Goal: Task Accomplishment & Management: Manage account settings

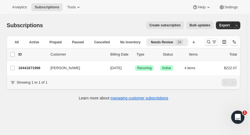
click at [210, 41] on icon "Search and filter results" at bounding box center [209, 42] width 6 height 6
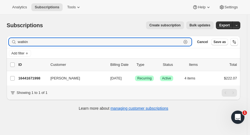
drag, startPoint x: 30, startPoint y: 41, endPoint x: -19, endPoint y: 39, distance: 49.4
click at [0, 39] on html "Analytics Subscriptions Tools Help Settings Skip to content Subscriptions. This…" at bounding box center [125, 67] width 250 height 135
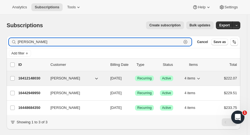
type input "scott lin"
click at [30, 81] on div "16412148030 Scott Lindenau 11/01/2025 Success Recurring Success Active 4 items …" at bounding box center [127, 78] width 219 height 8
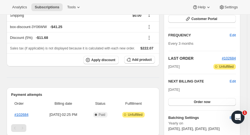
scroll to position [96, 0]
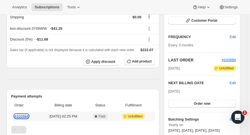
click at [18, 114] on link "#102684" at bounding box center [21, 116] width 14 height 4
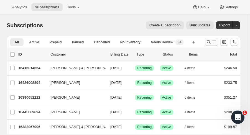
click at [209, 41] on icon "Search and filter results" at bounding box center [209, 42] width 6 height 6
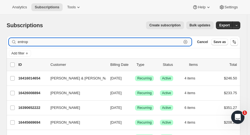
type input "entrop"
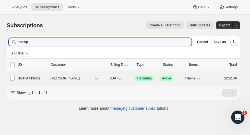
click at [36, 78] on p "16454713662" at bounding box center [32, 78] width 28 height 6
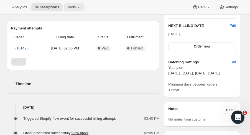
scroll to position [126, 0]
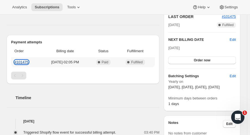
click at [25, 62] on link "#101475" at bounding box center [21, 62] width 14 height 4
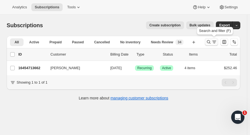
click at [211, 42] on icon "Search and filter results" at bounding box center [209, 42] width 6 height 6
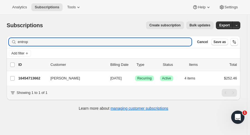
drag, startPoint x: 39, startPoint y: 42, endPoint x: -40, endPoint y: 48, distance: 79.5
click at [0, 48] on html "Analytics Subscriptions Tools Help Settings Skip to content Subscriptions. This…" at bounding box center [125, 67] width 250 height 135
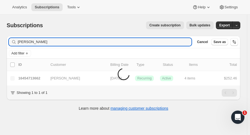
type input "[PERSON_NAME]"
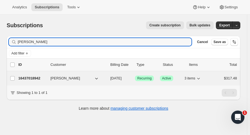
click at [32, 80] on p "16437018942" at bounding box center [32, 78] width 28 height 6
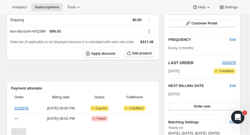
scroll to position [91, 0]
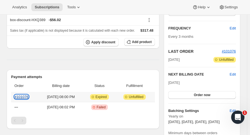
click at [23, 95] on link "#101076" at bounding box center [21, 97] width 14 height 4
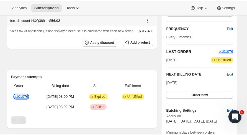
scroll to position [0, 0]
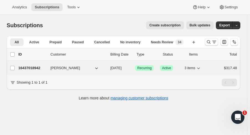
click at [34, 64] on div "16437018942 [PERSON_NAME] [DATE] Success Recurring Success Active 3 items $317.…" at bounding box center [127, 68] width 219 height 8
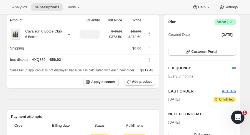
scroll to position [72, 0]
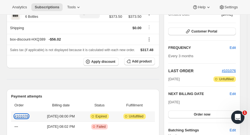
click at [27, 115] on link "#101076" at bounding box center [21, 116] width 14 height 4
click at [25, 115] on link "#101076" at bounding box center [21, 116] width 14 height 4
